Goal: Feedback & Contribution: Submit feedback/report problem

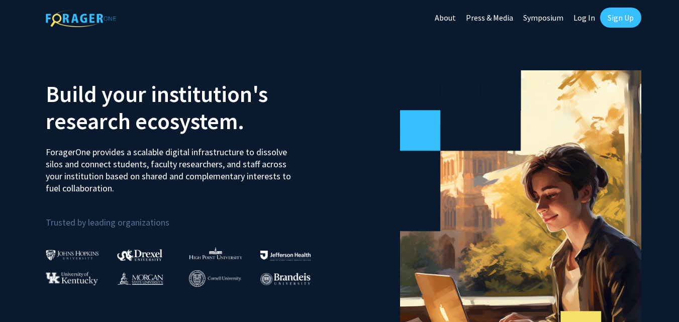
click at [458, 19] on link "About" at bounding box center [445, 17] width 31 height 35
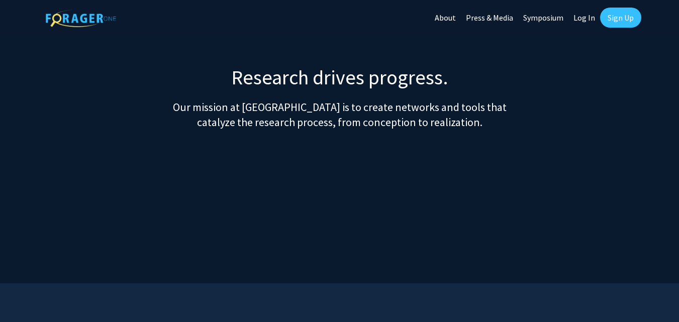
click at [552, 17] on link "Symposium" at bounding box center [543, 17] width 50 height 35
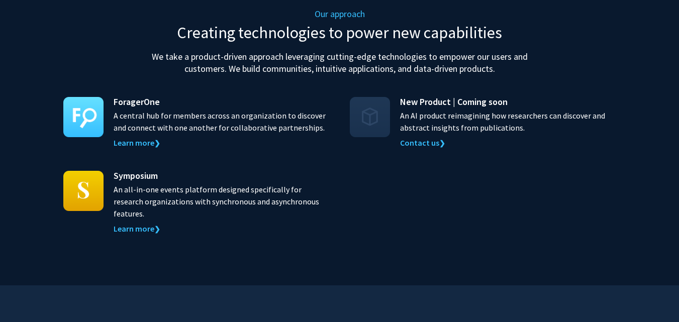
scroll to position [1208, 0]
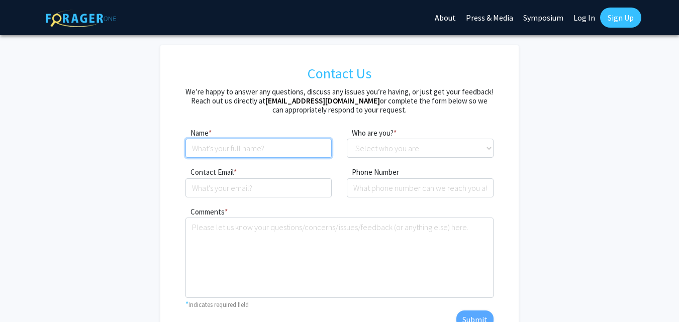
click at [229, 150] on input at bounding box center [259, 148] width 147 height 19
type input "[PERSON_NAME]"
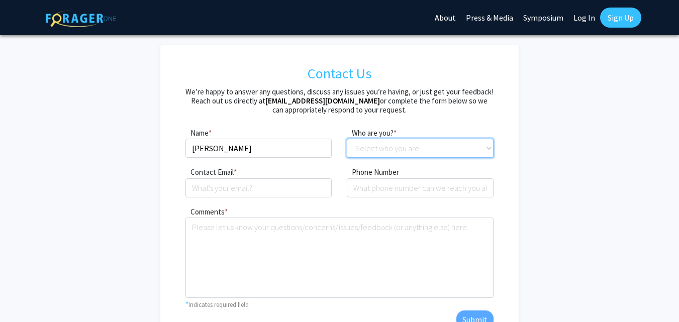
click at [407, 143] on select "Select who you are. Student Faculty Administrator Other" at bounding box center [420, 148] width 147 height 19
select select "other"
click at [347, 139] on select "Select who you are. Student Faculty Administrator Other" at bounding box center [420, 148] width 147 height 19
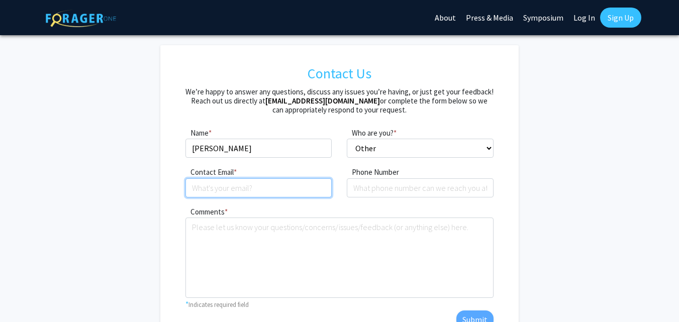
click at [248, 188] on input "Contact Email" at bounding box center [259, 187] width 147 height 19
type input "[EMAIL_ADDRESS][DOMAIN_NAME]"
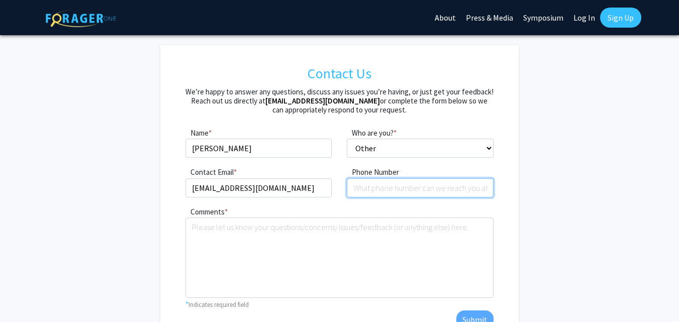
click at [373, 189] on input "tel" at bounding box center [420, 187] width 147 height 19
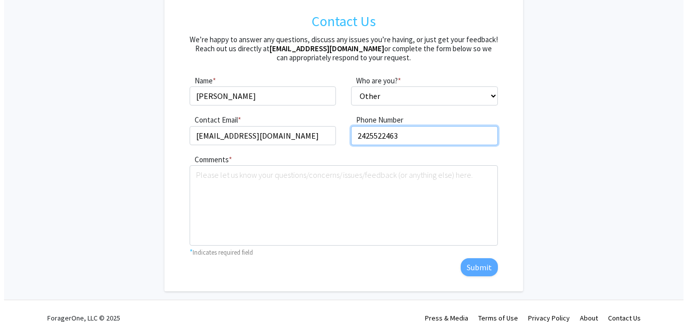
scroll to position [66, 0]
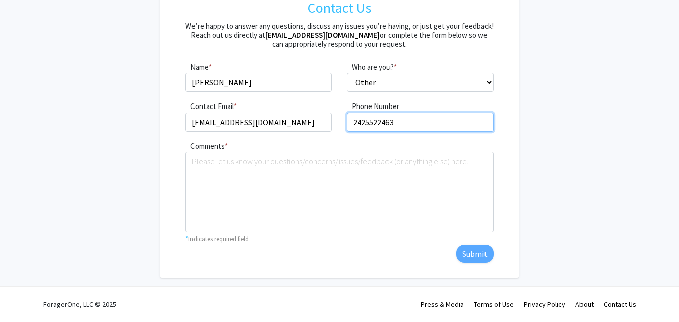
type input "2425522463"
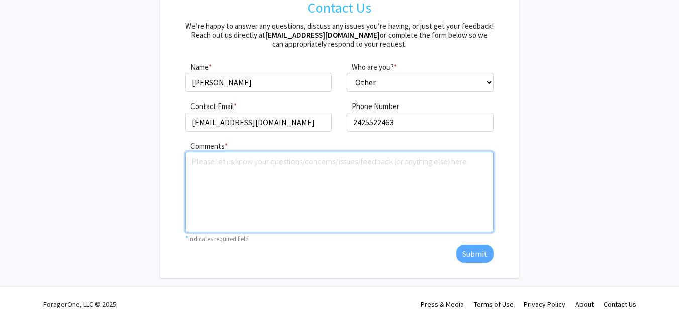
click at [196, 165] on textarea "Comments" at bounding box center [340, 192] width 308 height 80
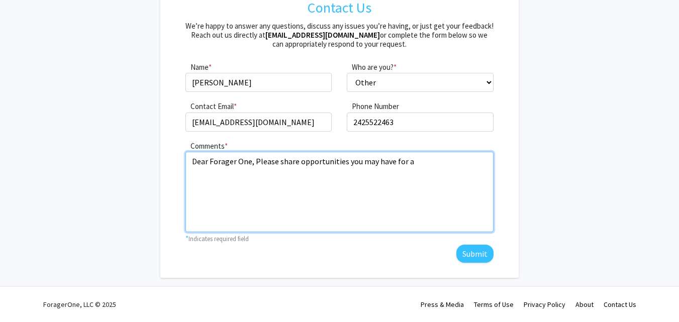
click at [298, 162] on textarea "Dear Forager One, Please share opportunities you may have for a" at bounding box center [340, 192] width 308 height 80
click at [448, 166] on textarea "Dear Forager One, Please share online opportunities you may have for a" at bounding box center [340, 192] width 308 height 80
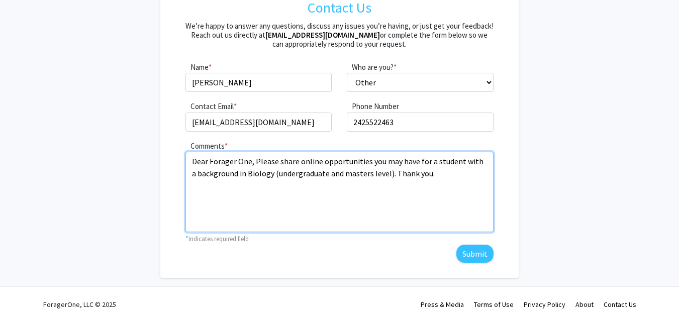
type textarea "Dear Forager One, Please share online opportunities you may have for a student …"
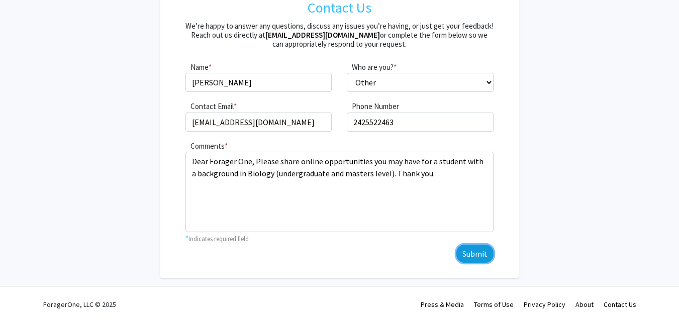
click at [477, 257] on button "Submit" at bounding box center [475, 254] width 37 height 18
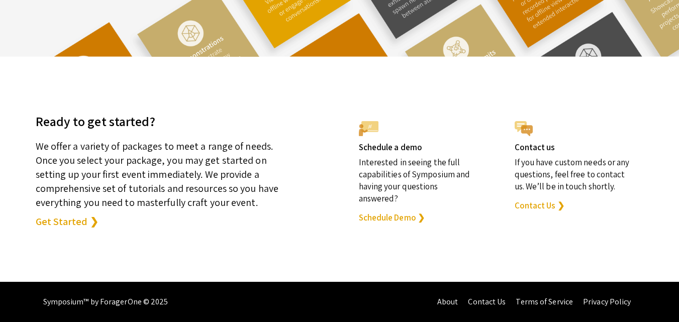
scroll to position [2859, 0]
click at [502, 301] on link "Contact Us" at bounding box center [487, 302] width 38 height 11
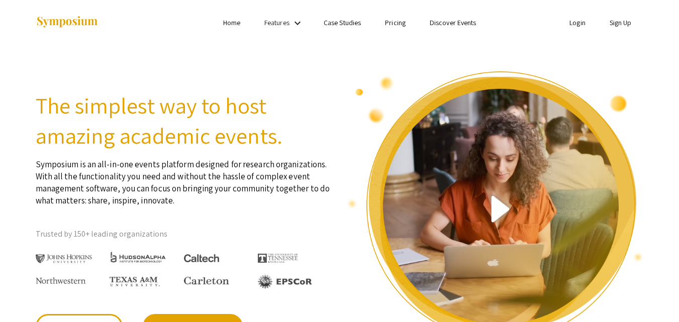
scroll to position [2589, 0]
